Goal: Task Accomplishment & Management: Use online tool/utility

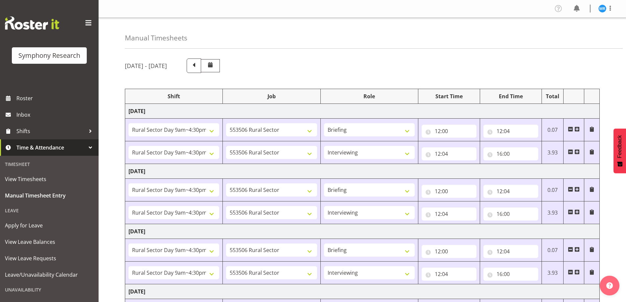
select select "81561"
select select "10587"
select select "81561"
select select "10587"
select select "47"
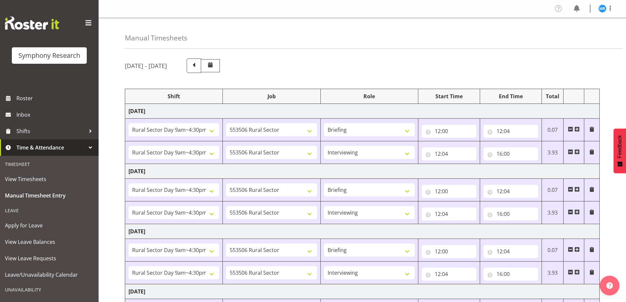
select select "81561"
select select "10587"
select select "81561"
select select "10587"
select select "47"
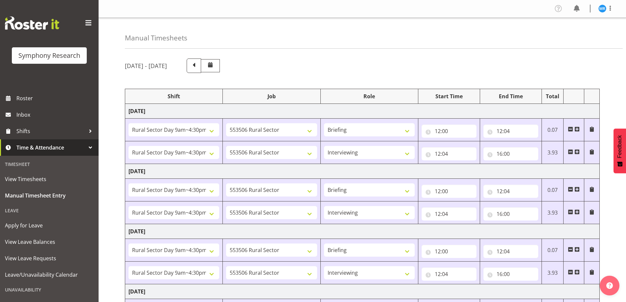
select select "81561"
select select "10587"
select select "81561"
select select "10587"
select select "47"
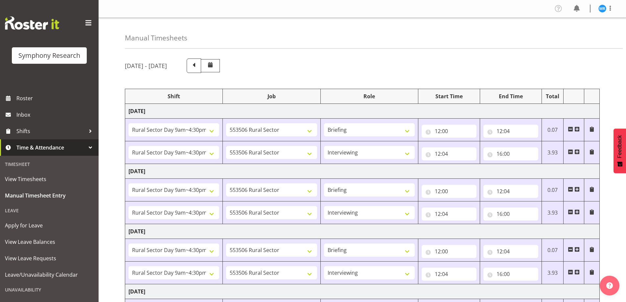
select select "81561"
select select "10587"
select select "47"
select select "81561"
select select "10587"
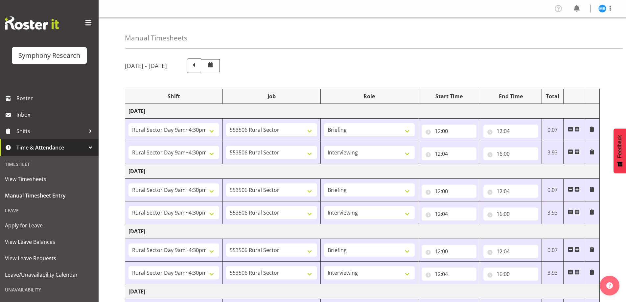
select select "47"
select select "81299"
select select "10587"
select select "81299"
select select "10587"
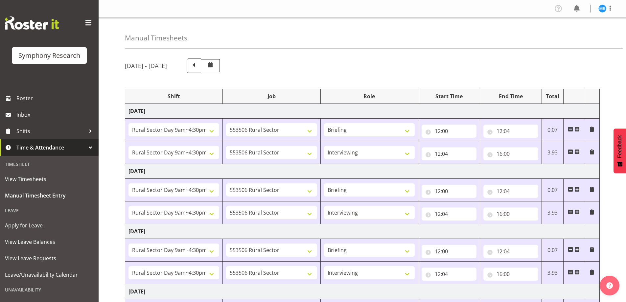
select select "47"
select select "81299"
select select "10587"
select select "47"
